Goal: Task Accomplishment & Management: Use online tool/utility

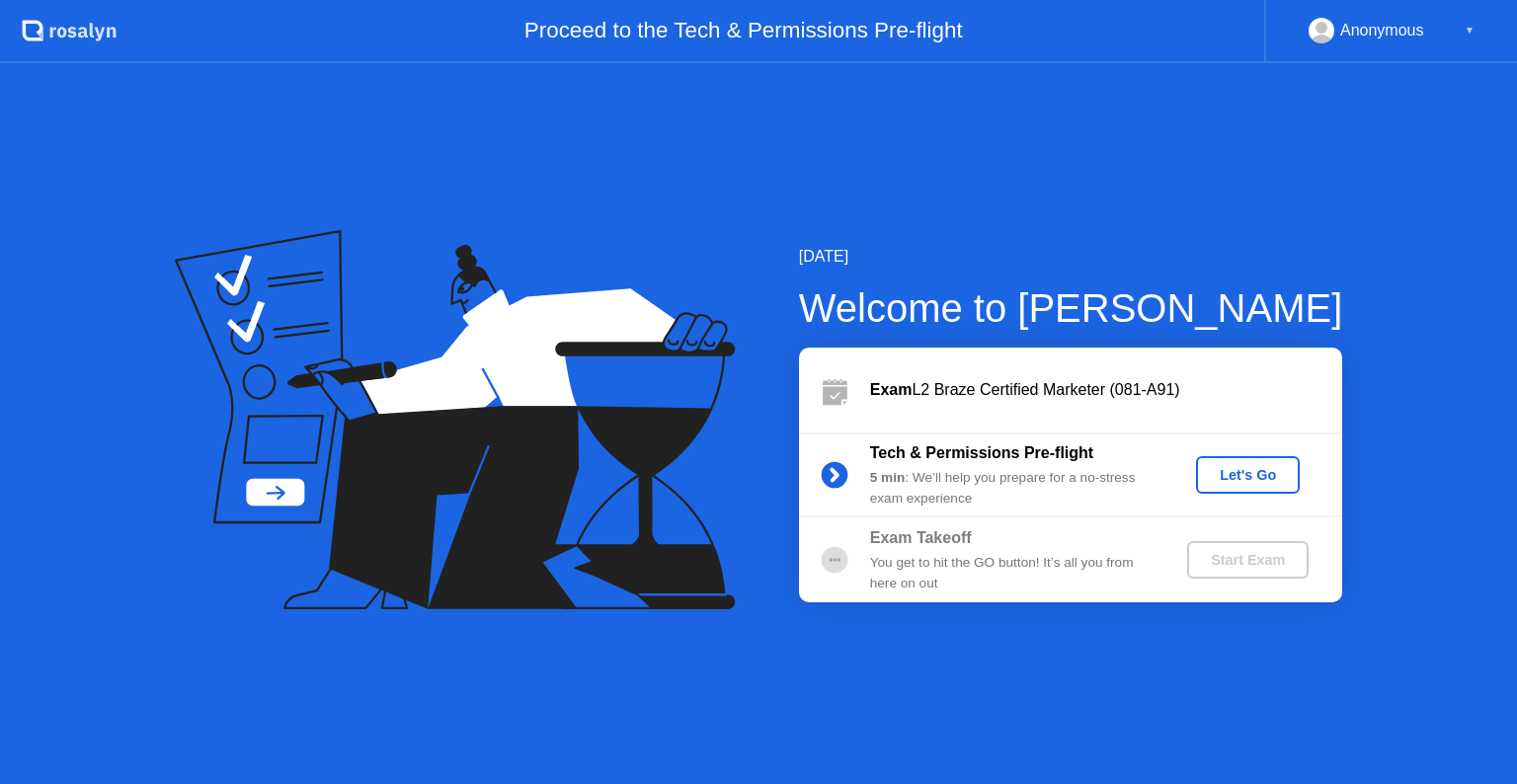
click at [1259, 472] on div "Let's Go" at bounding box center [1248, 475] width 88 height 16
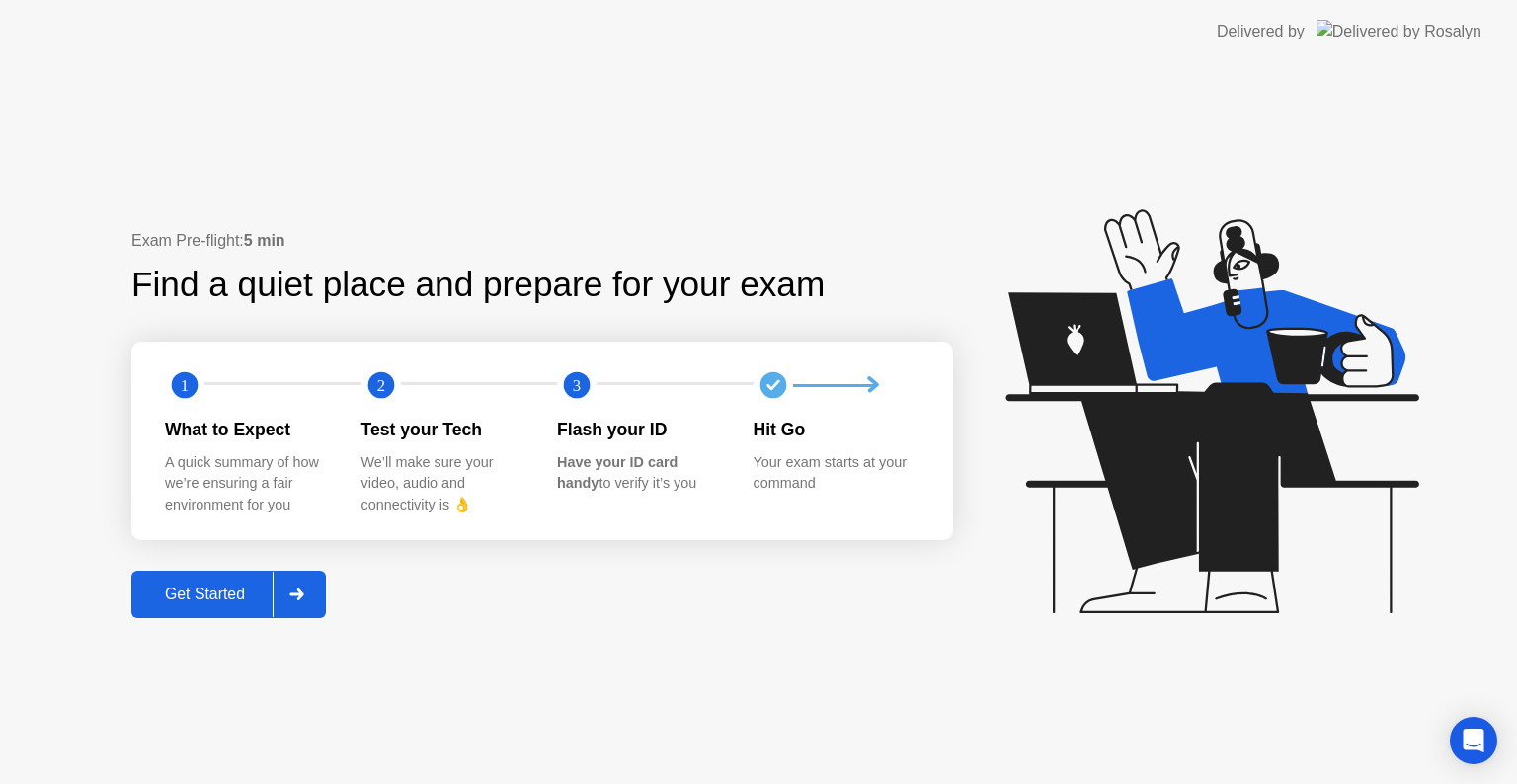
click at [239, 589] on div "Get Started" at bounding box center [206, 594] width 136 height 18
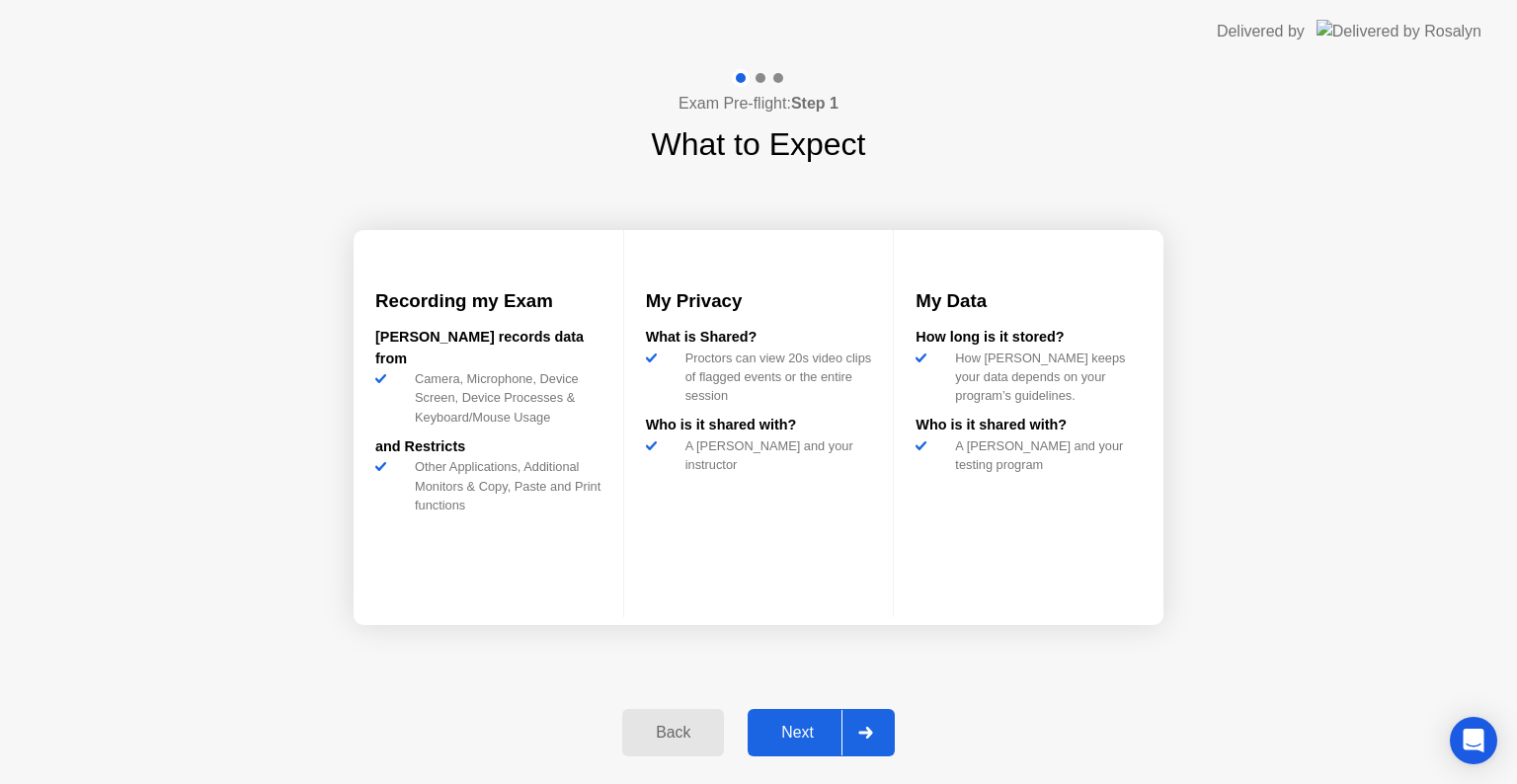
click at [801, 723] on div "Next" at bounding box center [797, 732] width 88 height 18
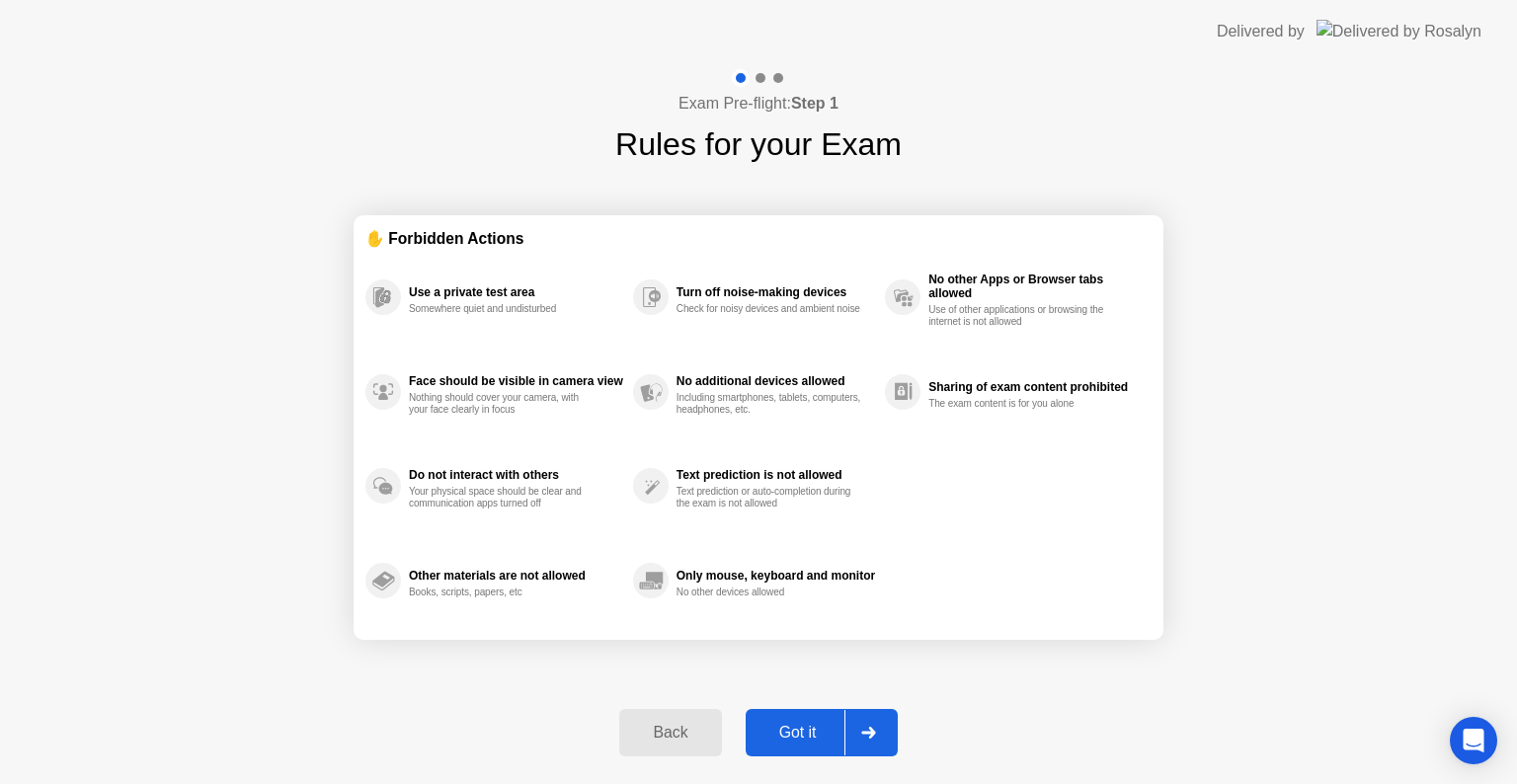
click at [801, 723] on div "Got it" at bounding box center [797, 732] width 93 height 18
select select "**********"
select select "*******"
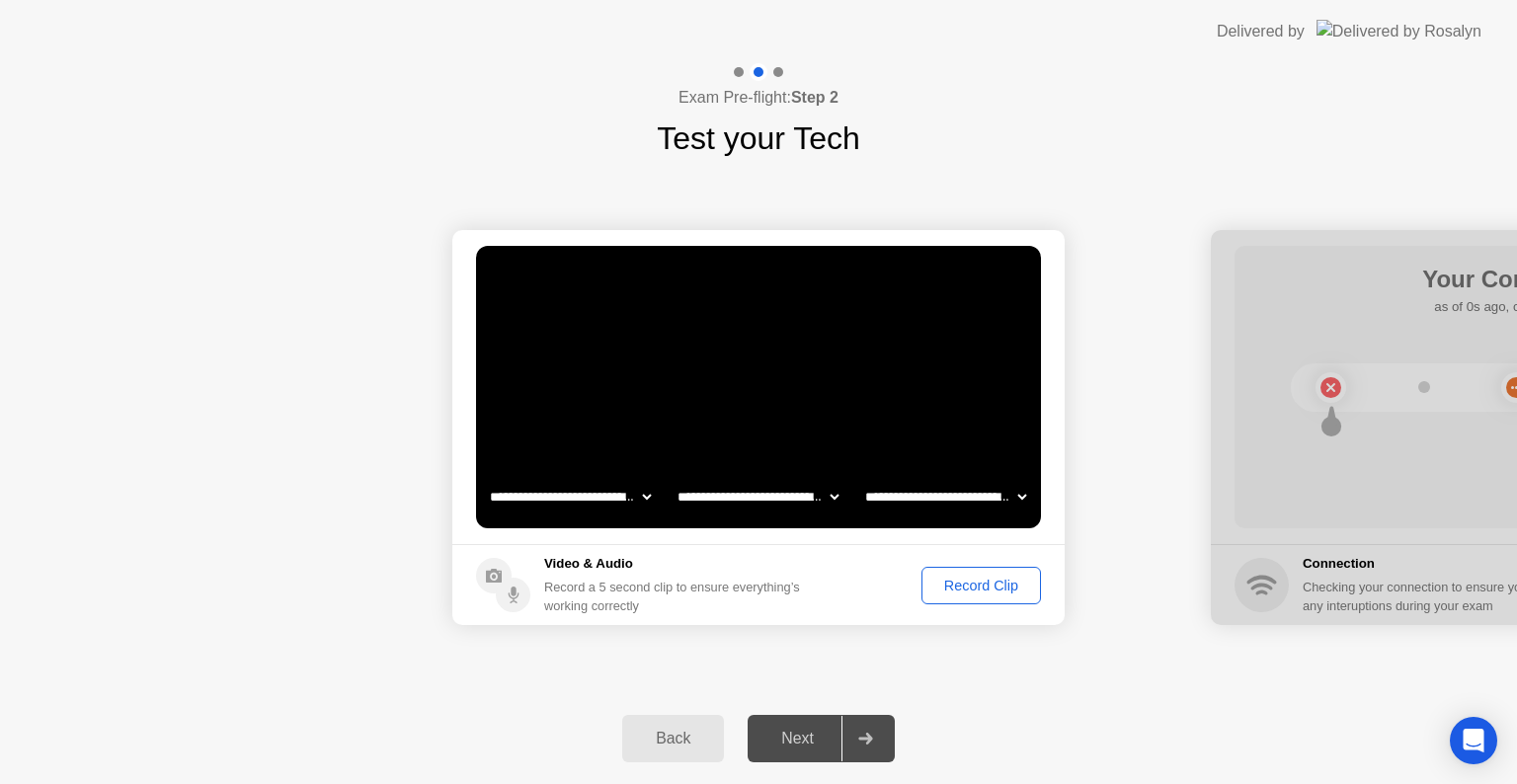
click at [957, 589] on div "Record Clip" at bounding box center [981, 586] width 106 height 16
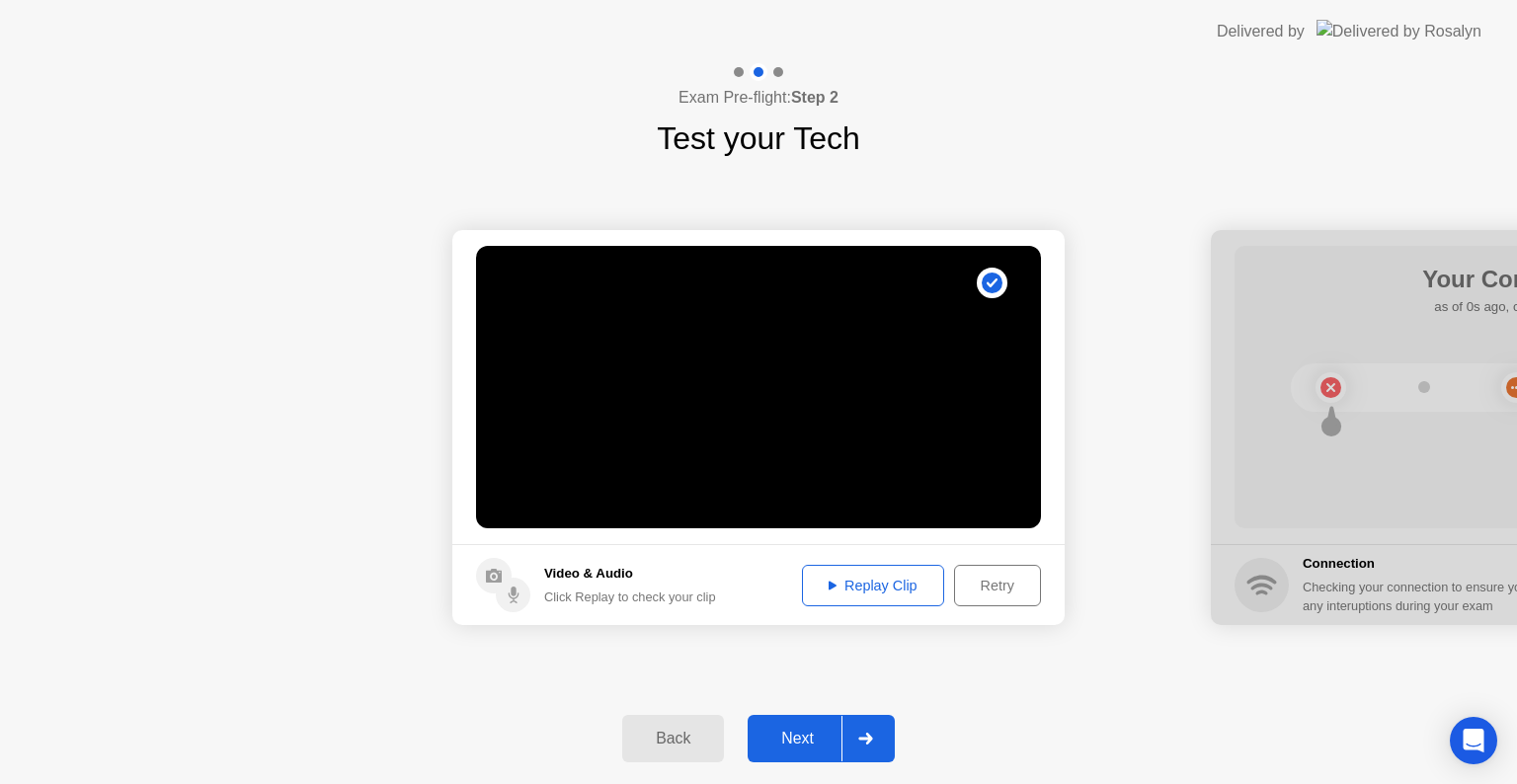
click at [895, 592] on div "Replay Clip" at bounding box center [872, 586] width 129 height 16
click at [803, 734] on div "Next" at bounding box center [797, 738] width 88 height 18
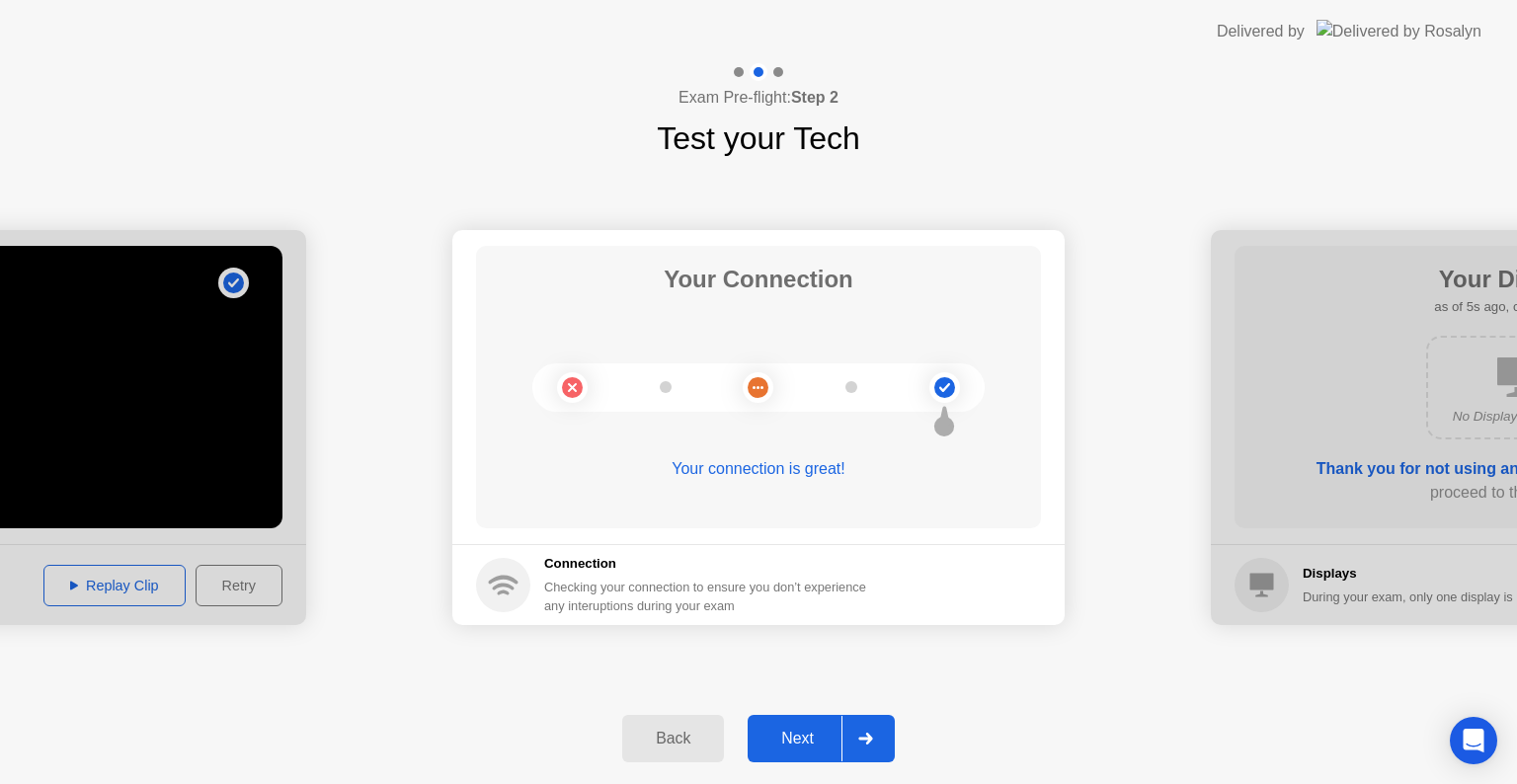
click at [829, 735] on div "Next" at bounding box center [797, 738] width 88 height 18
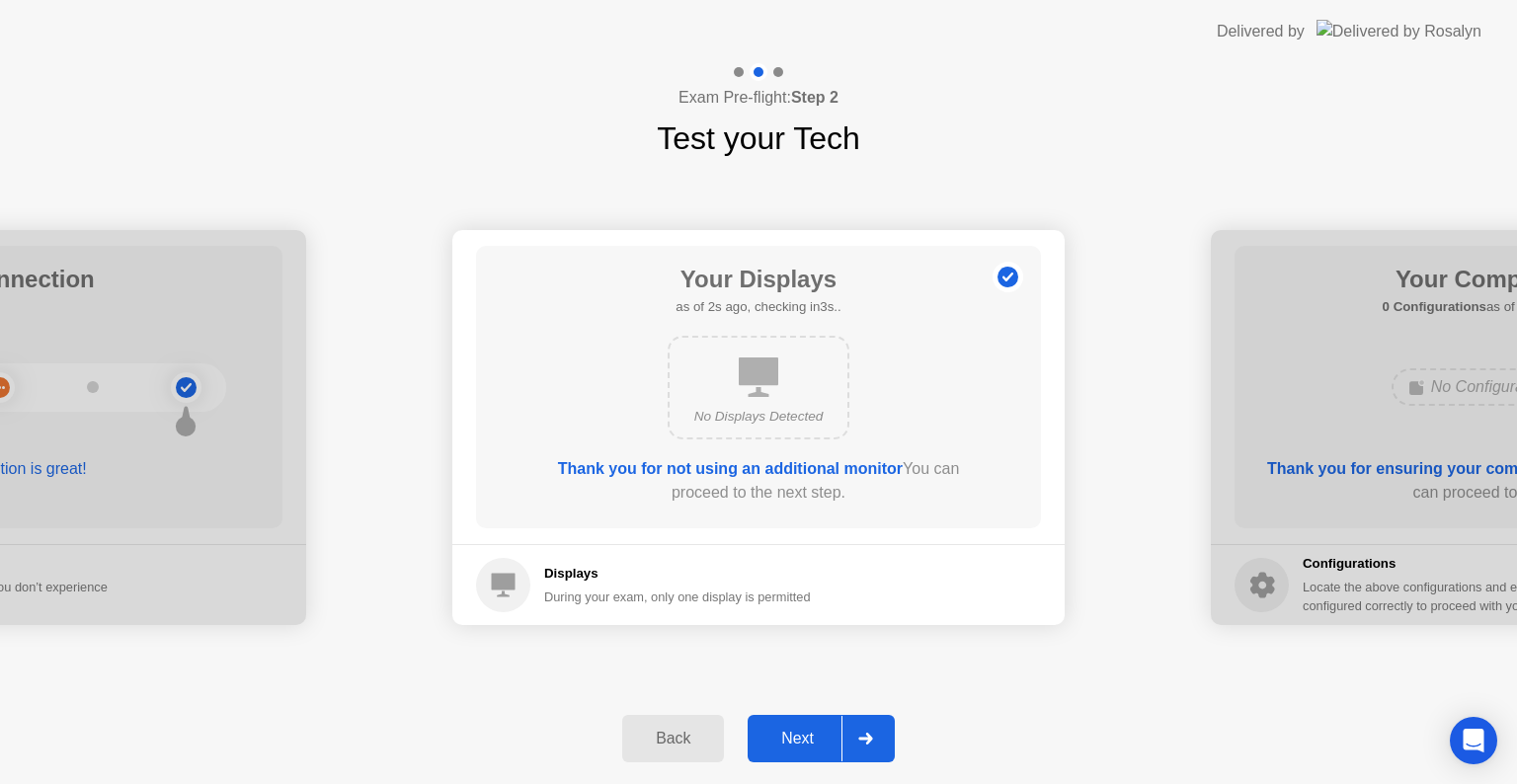
click at [829, 735] on div "Next" at bounding box center [797, 738] width 88 height 18
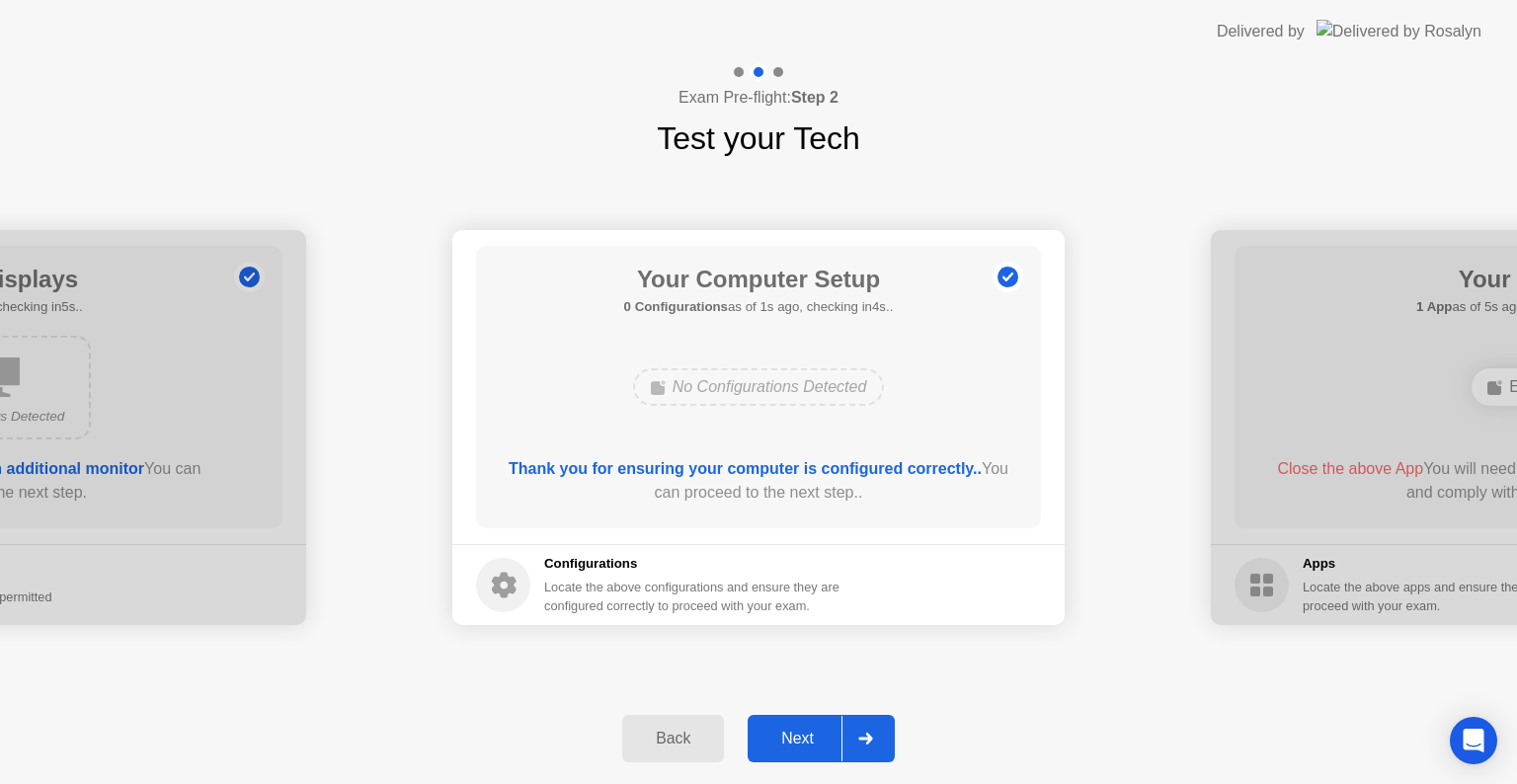
click at [829, 735] on div "Next" at bounding box center [797, 738] width 88 height 18
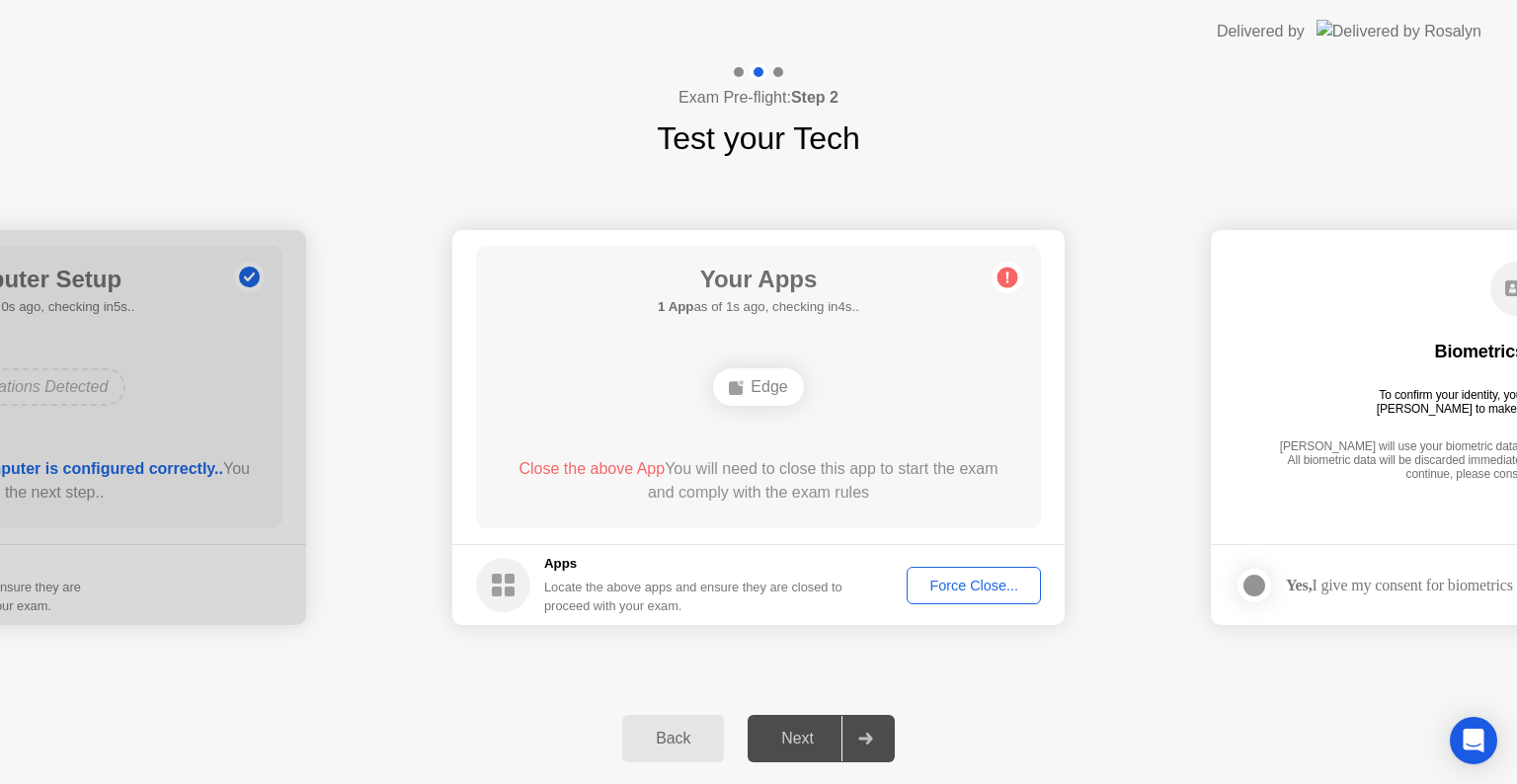
click at [972, 582] on div "Force Close..." at bounding box center [973, 586] width 121 height 16
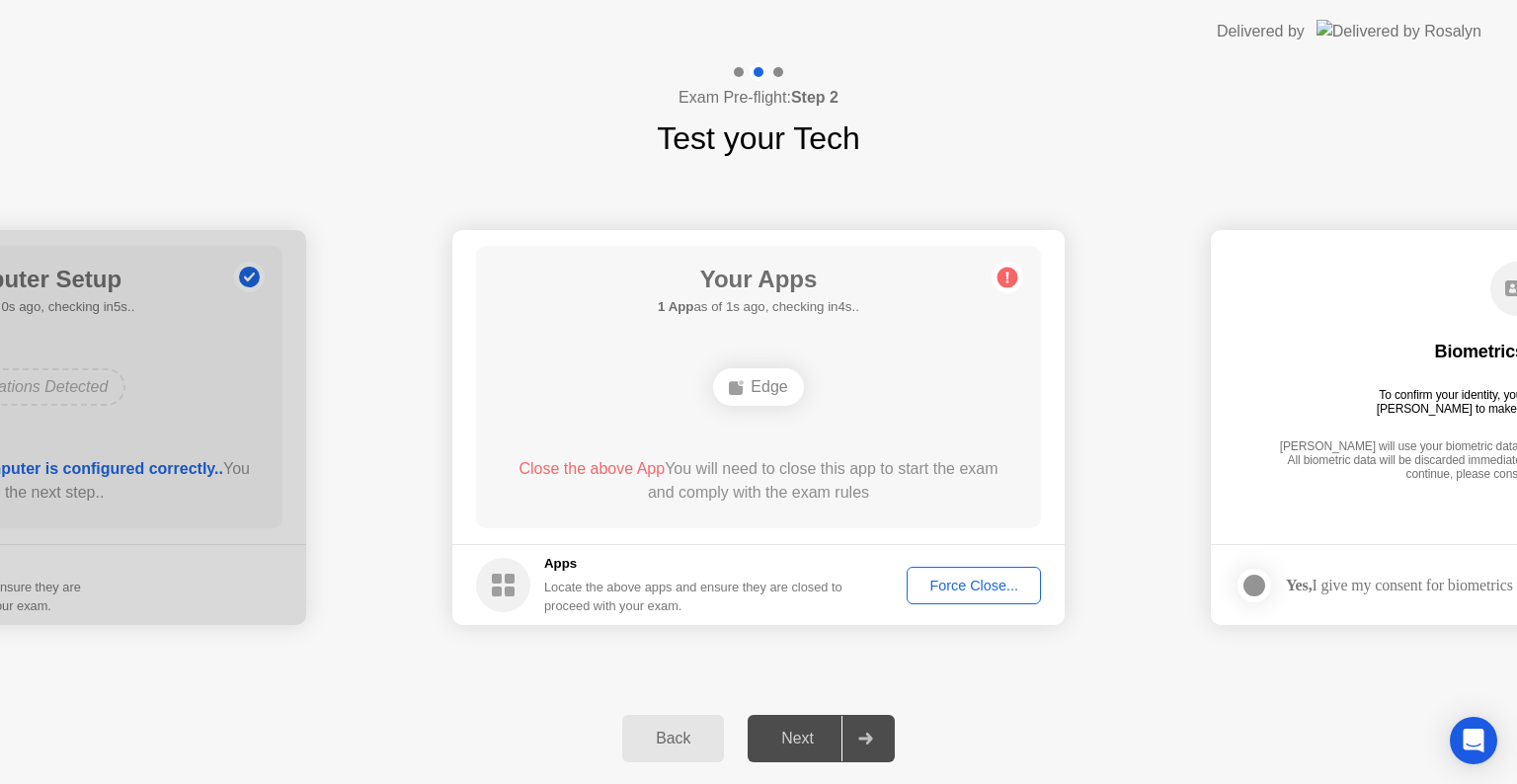
click at [801, 729] on div "Next" at bounding box center [797, 738] width 88 height 18
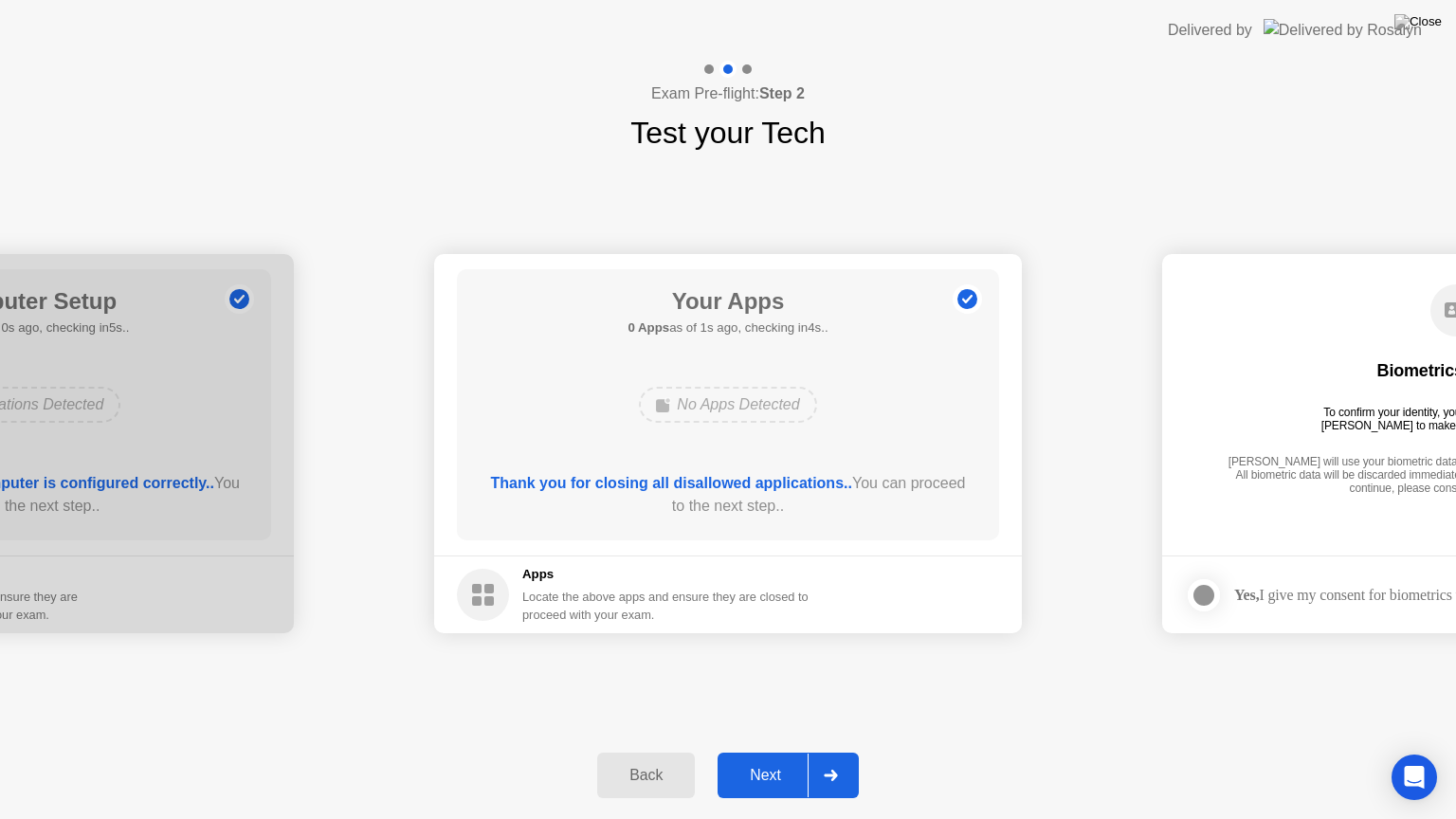
click at [785, 752] on div "Next" at bounding box center [765, 776] width 84 height 17
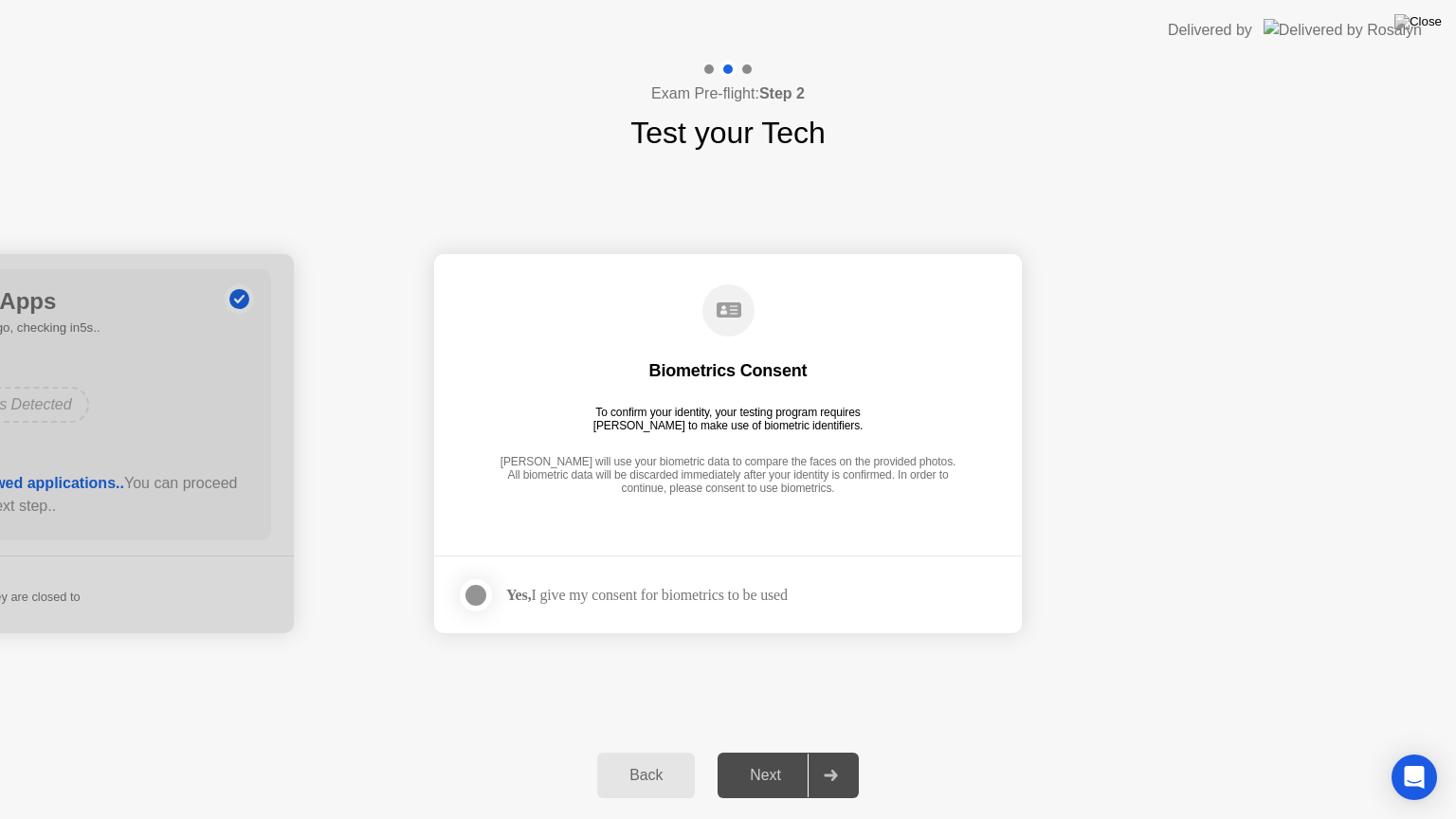
click at [786, 752] on div "Next" at bounding box center [765, 776] width 84 height 17
drag, startPoint x: 589, startPoint y: 567, endPoint x: 583, endPoint y: 607, distance: 40.4
click at [586, 584] on footer "Yes, I give my consent for biometrics to be used" at bounding box center [728, 594] width 588 height 78
click at [587, 596] on div "Yes, I give my consent for biometrics to be used" at bounding box center [647, 595] width 282 height 18
click at [475, 590] on div at bounding box center [476, 596] width 23 height 23
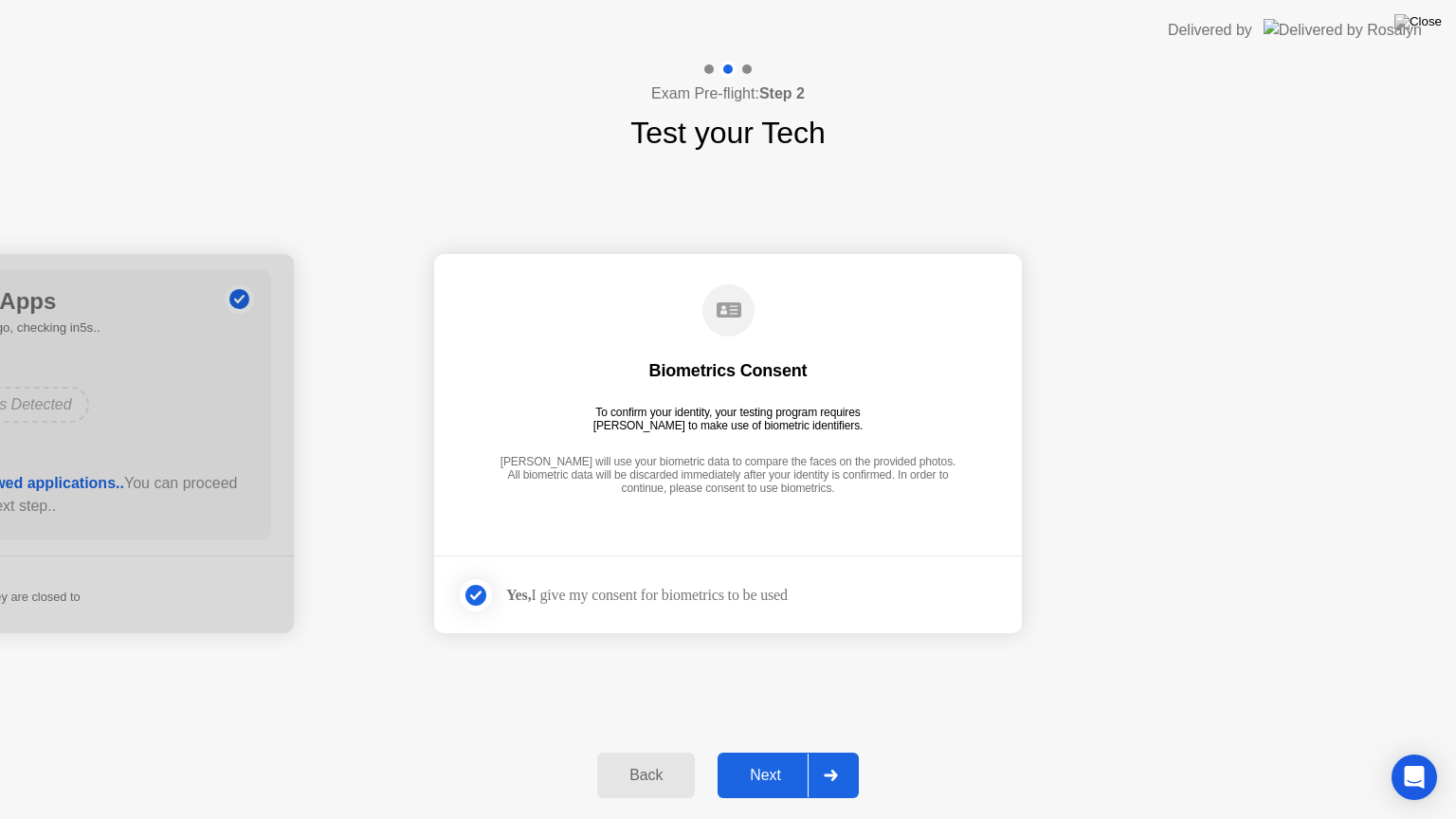
click at [753, 752] on div "Next" at bounding box center [765, 776] width 84 height 17
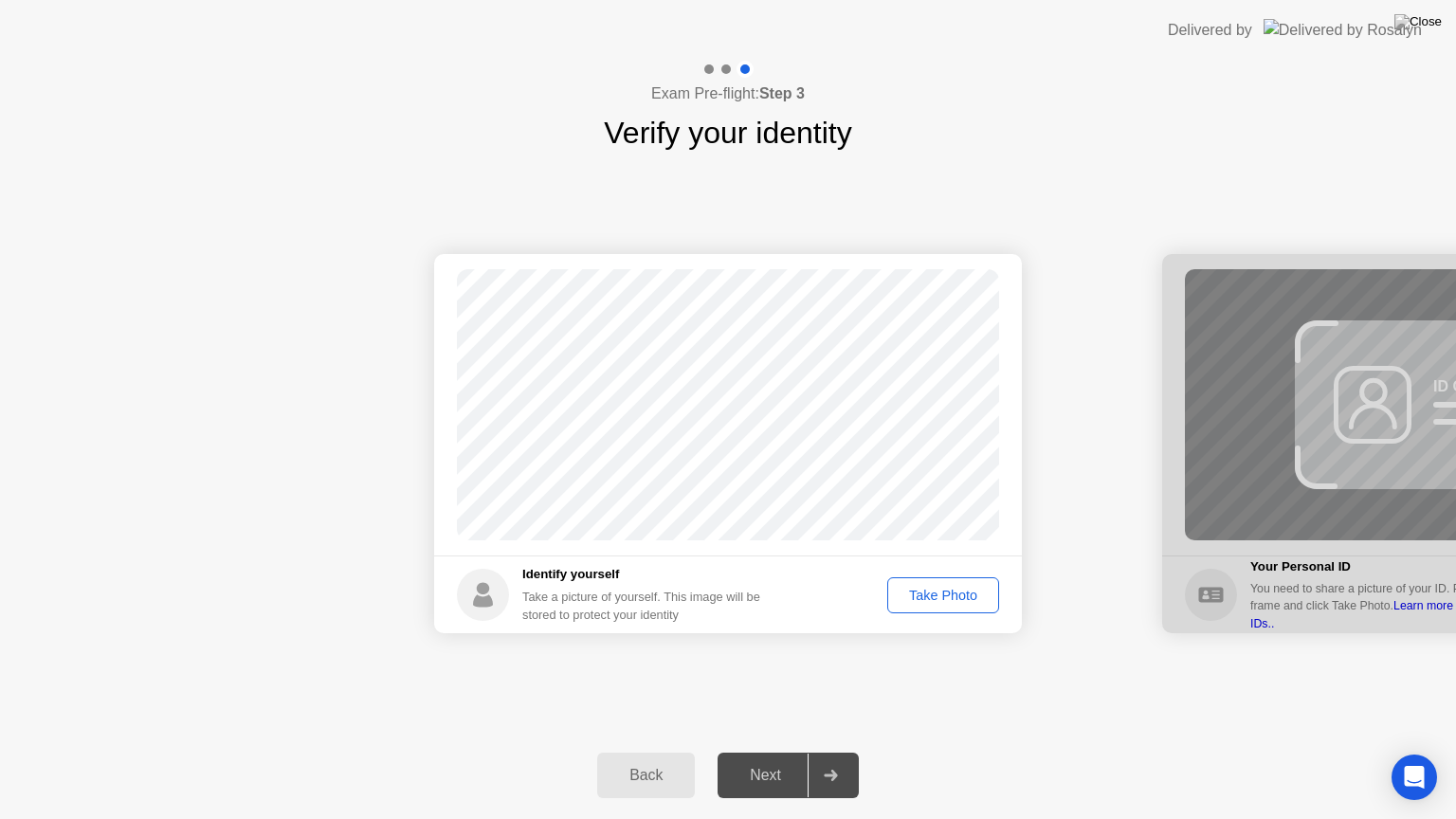
click at [943, 588] on div "Take Photo" at bounding box center [943, 596] width 99 height 15
click at [750, 752] on div "Next" at bounding box center [765, 776] width 84 height 17
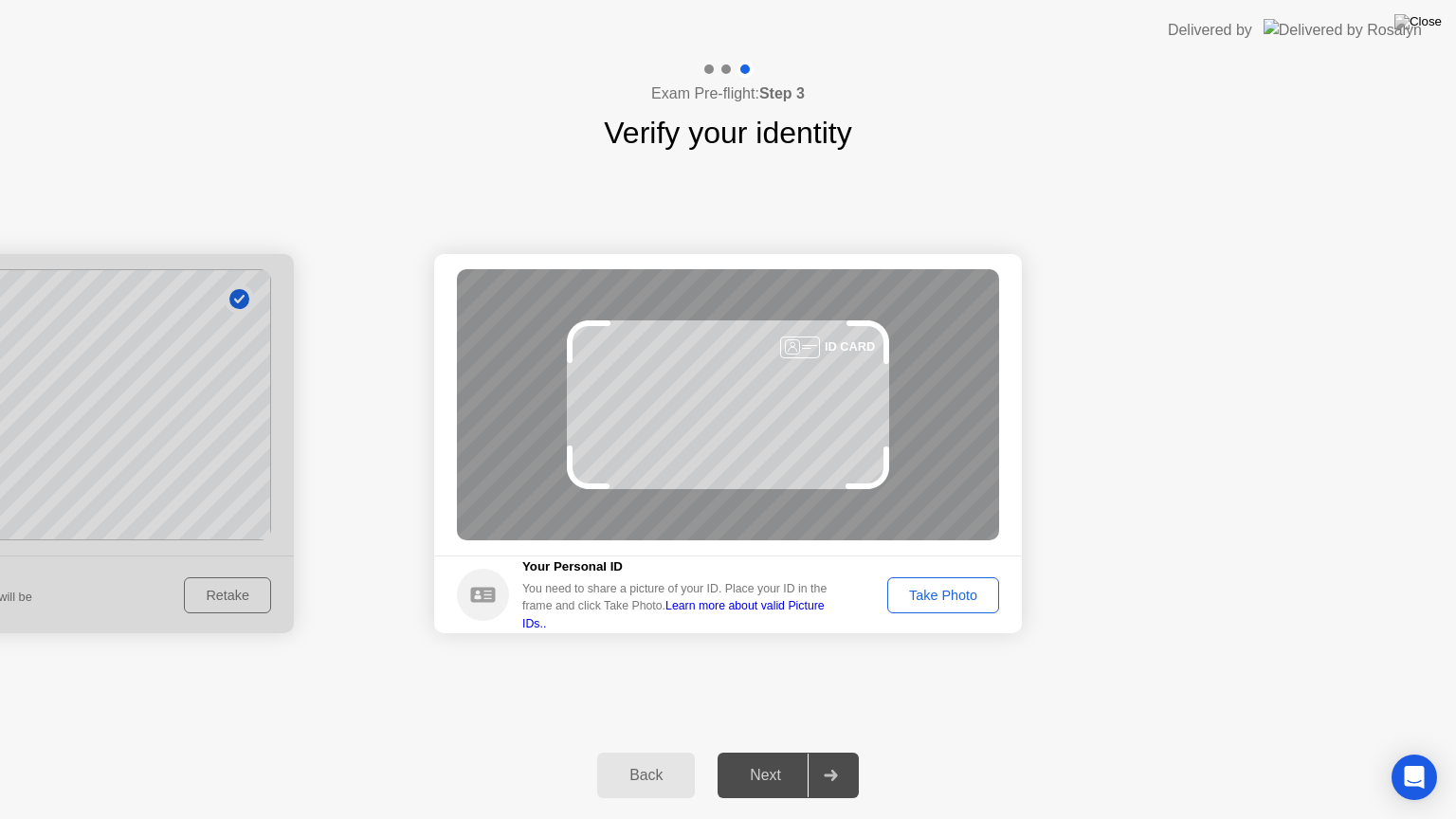
click at [959, 603] on div "Take Photo" at bounding box center [943, 596] width 99 height 15
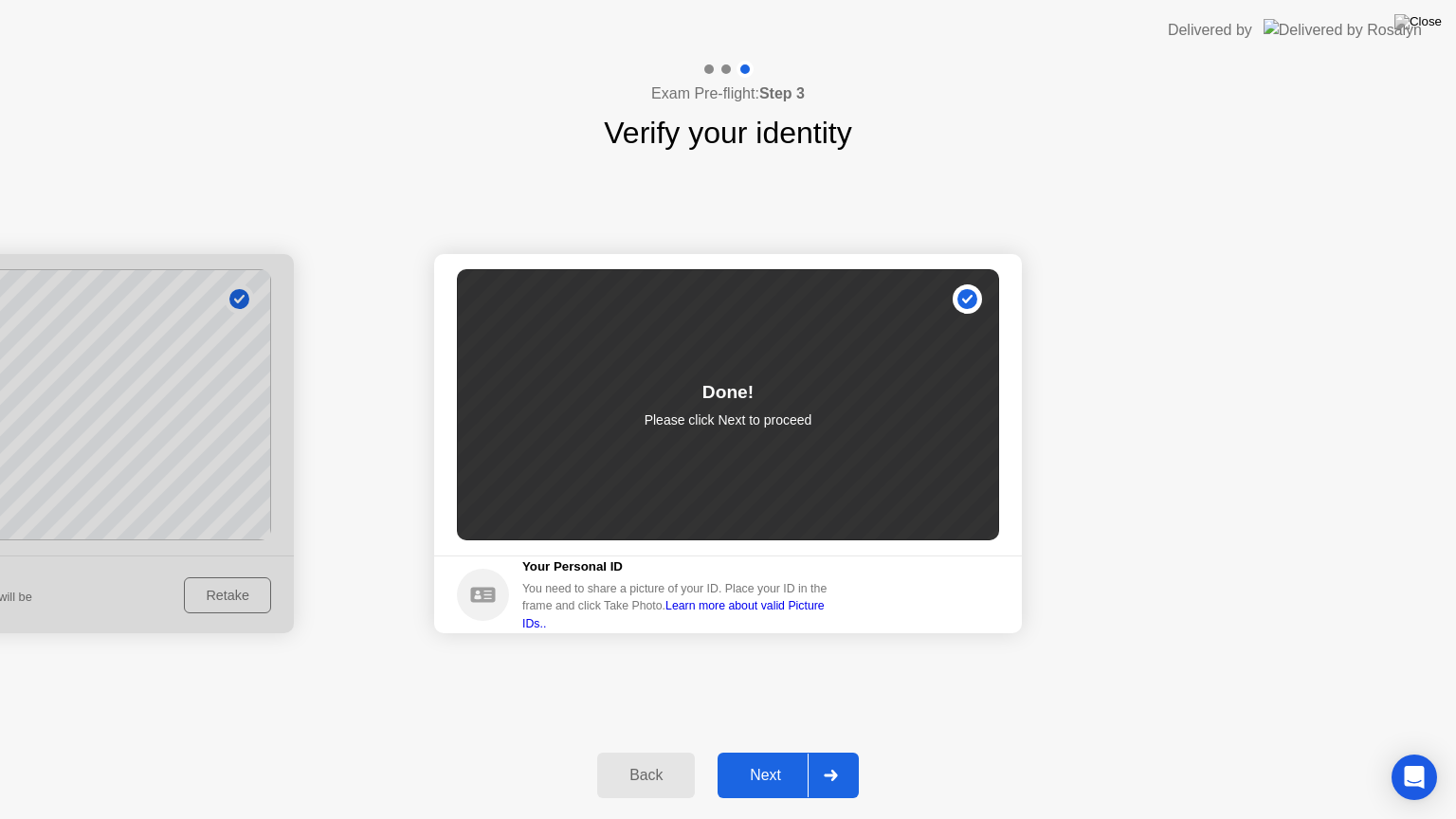
click at [777, 752] on div "Next" at bounding box center [765, 776] width 84 height 17
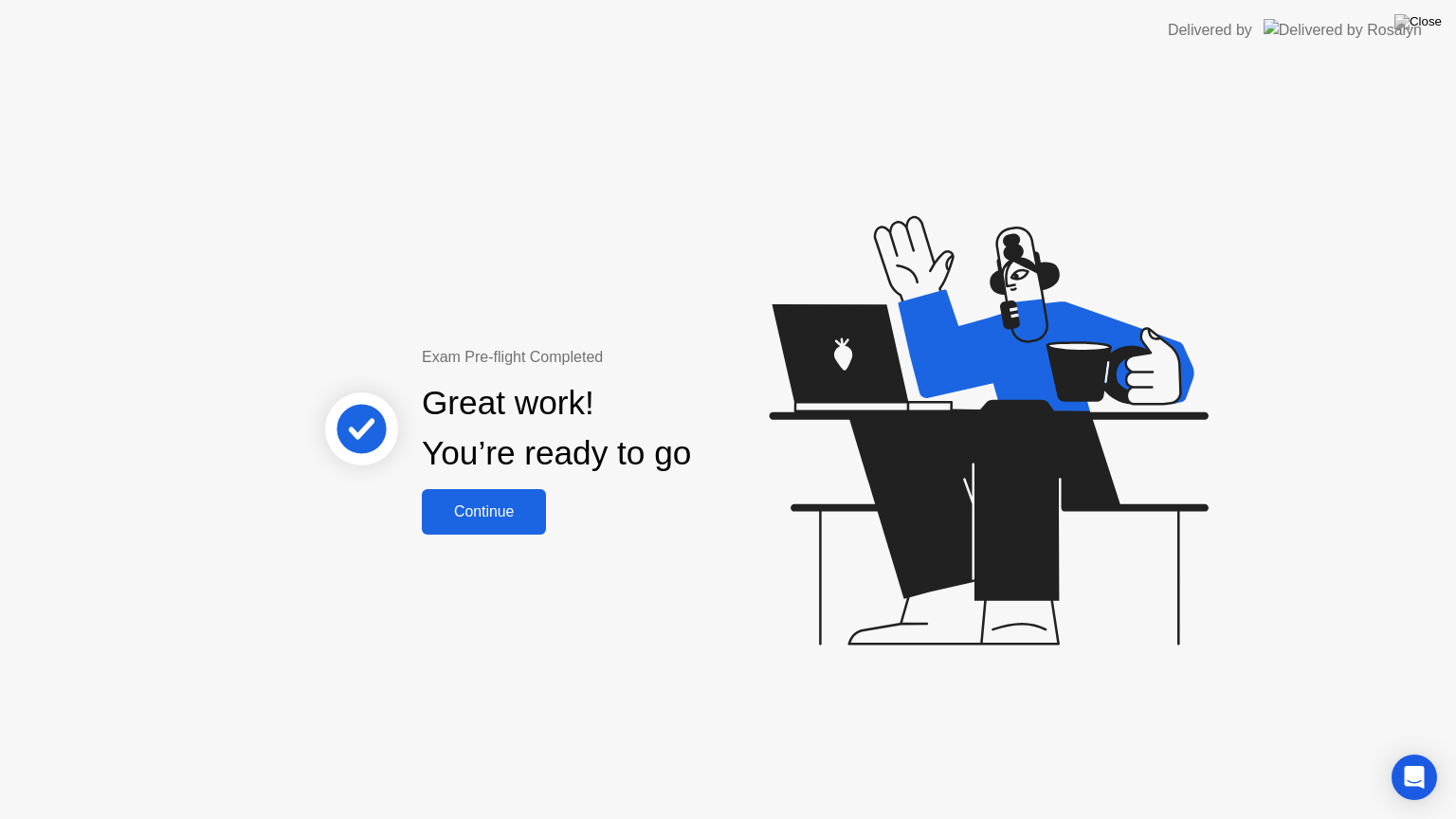
click at [448, 499] on button "Continue" at bounding box center [484, 512] width 125 height 45
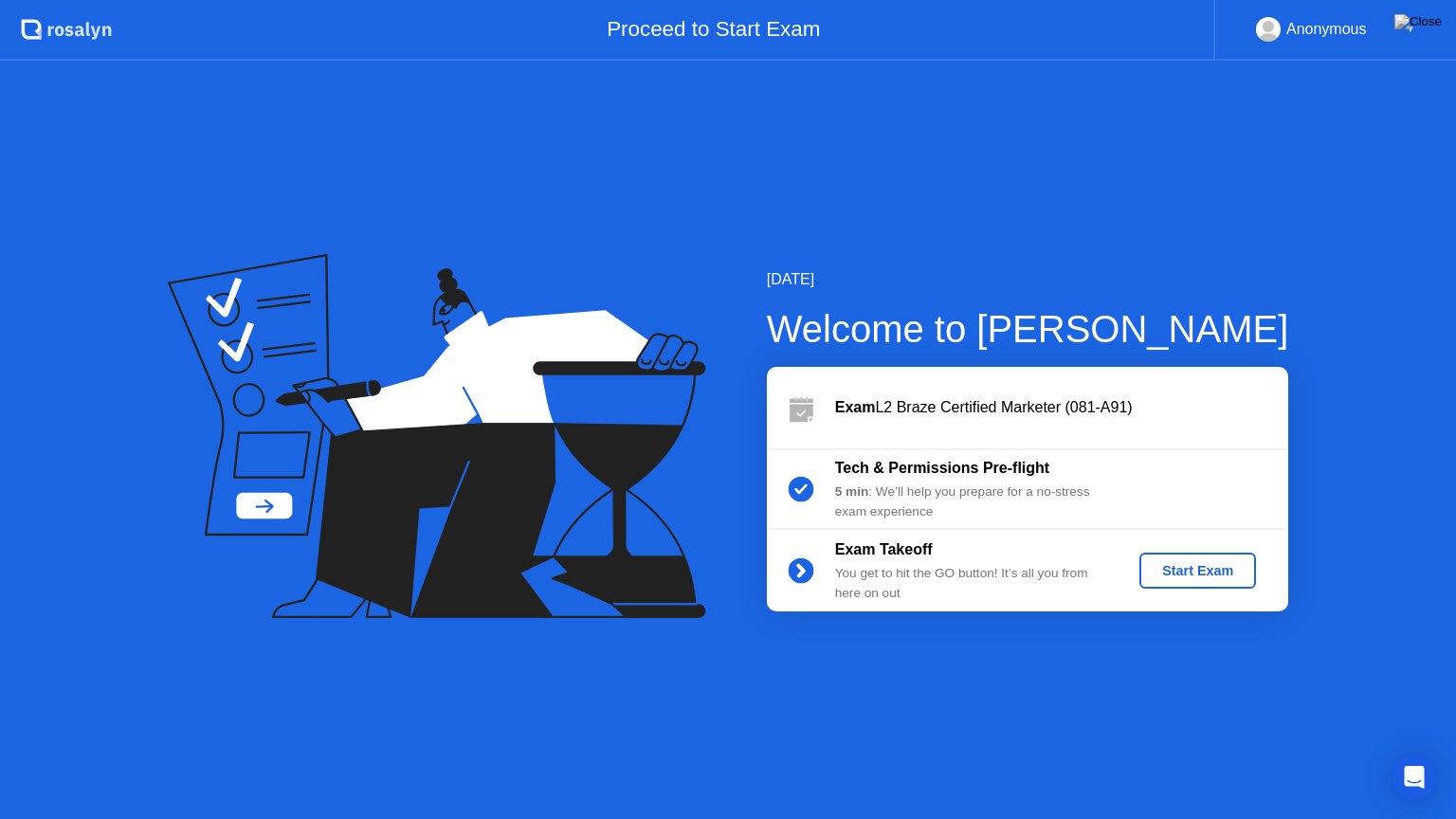
click at [1165, 567] on div "Start Exam" at bounding box center [1197, 571] width 102 height 15
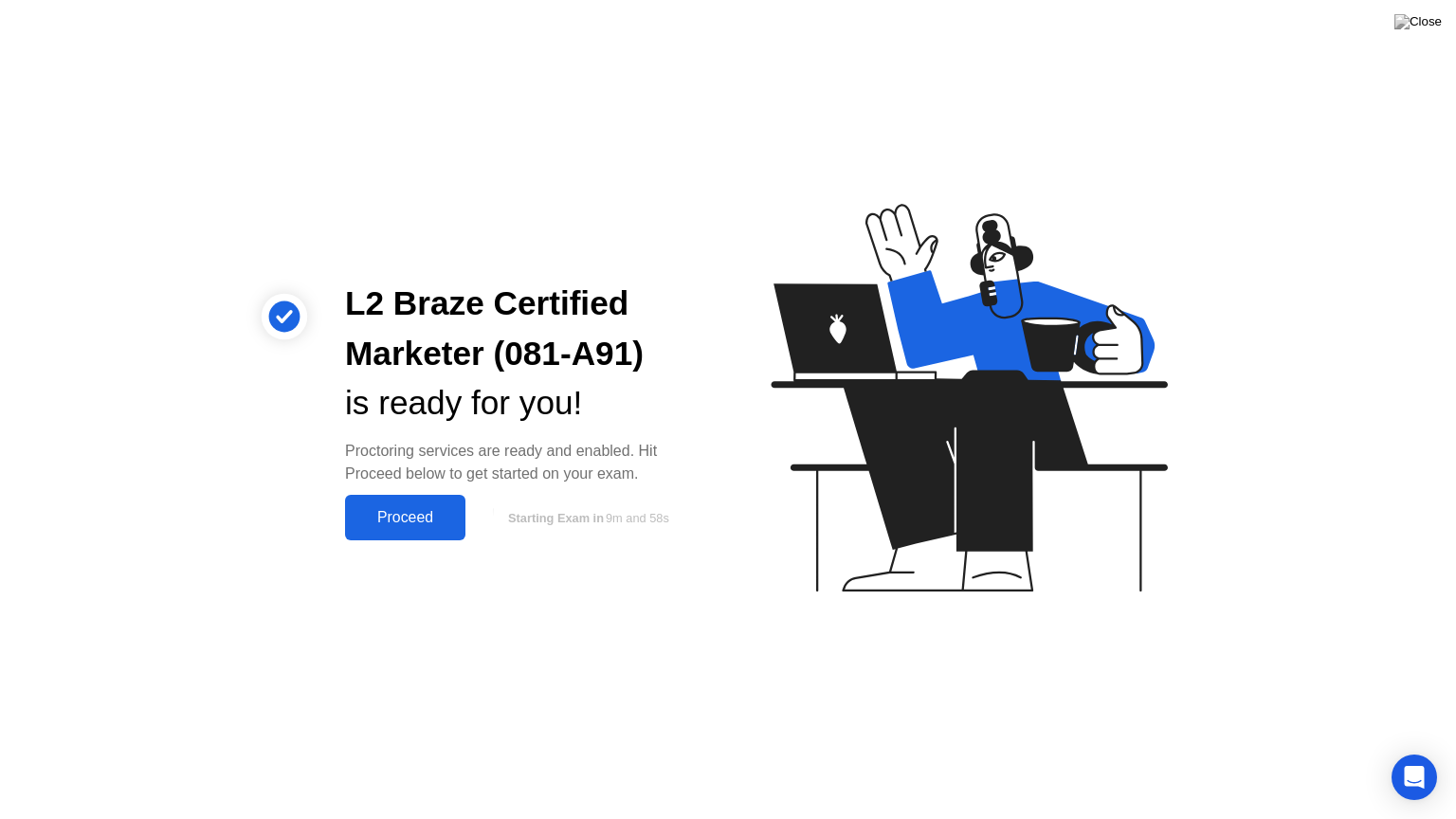
click at [396, 513] on div "Proceed" at bounding box center [405, 517] width 109 height 17
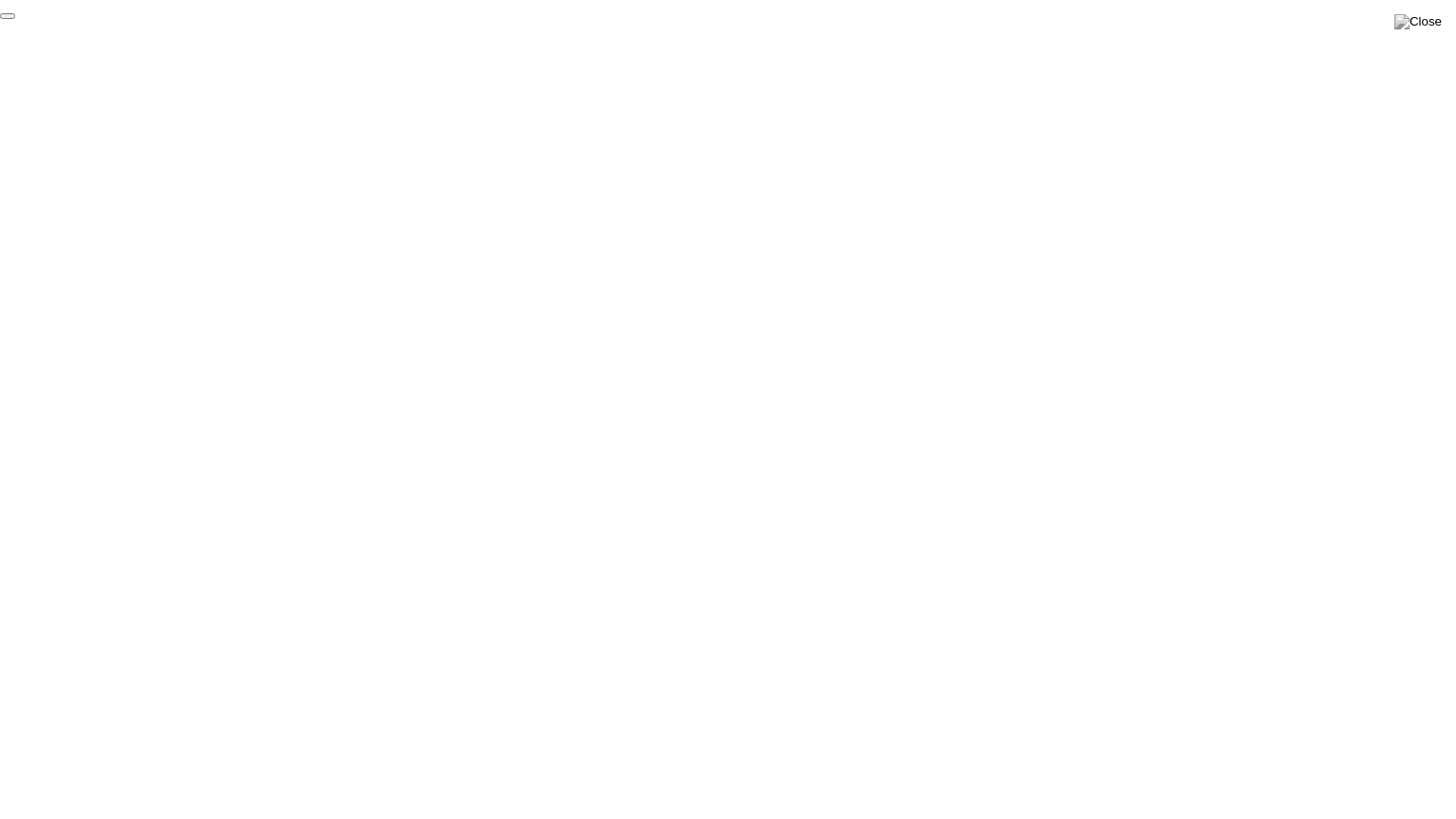
click div "End Proctoring Session"
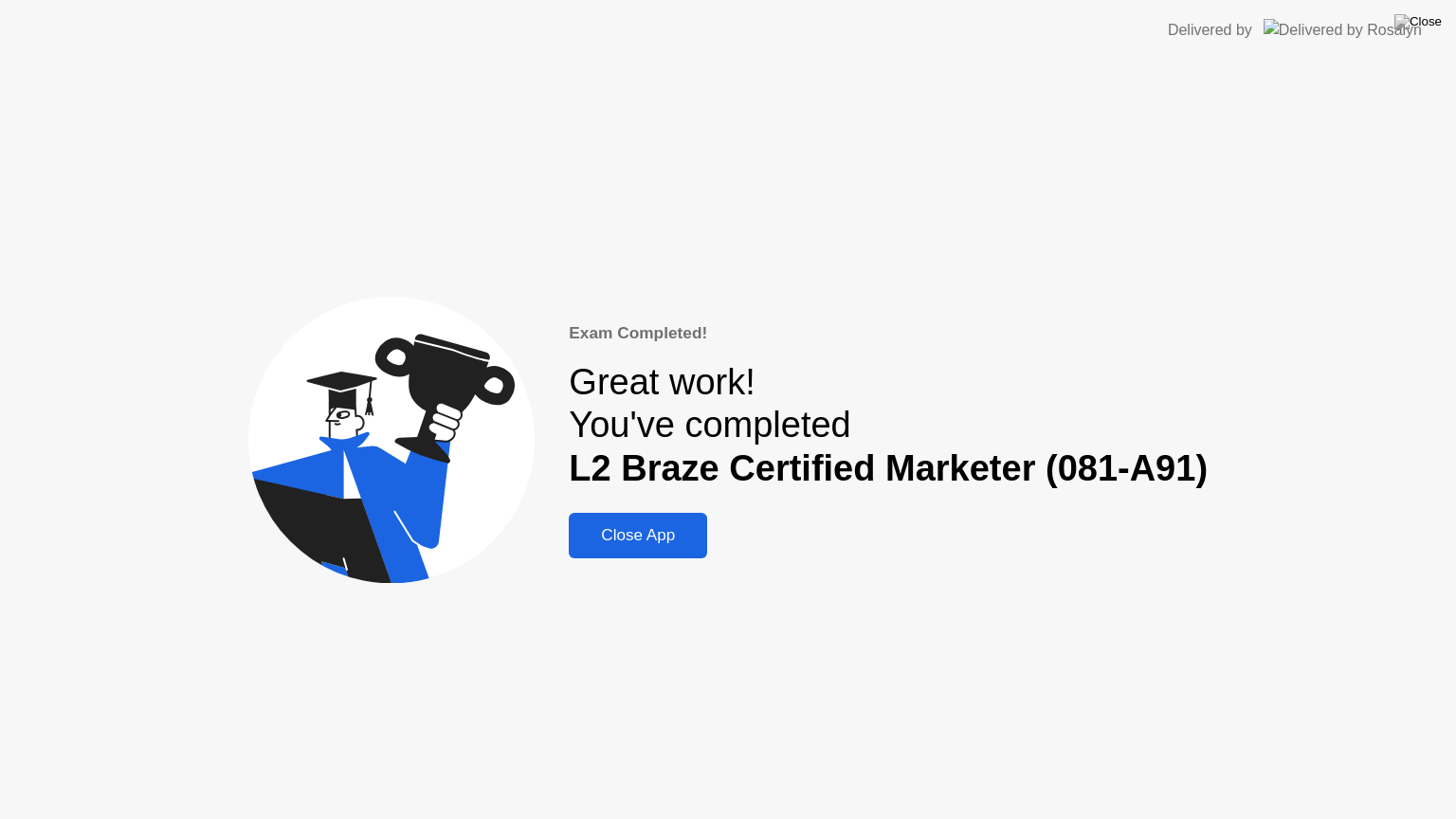
click at [596, 538] on div "Close App" at bounding box center [638, 535] width 127 height 19
